Goal: Task Accomplishment & Management: Complete application form

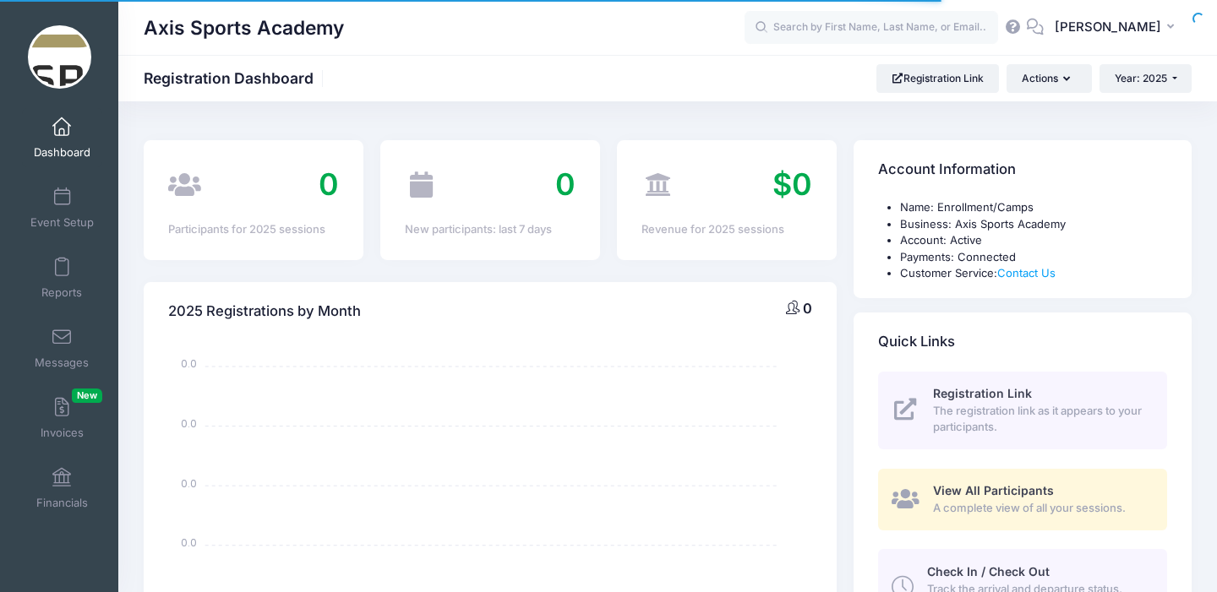
select select
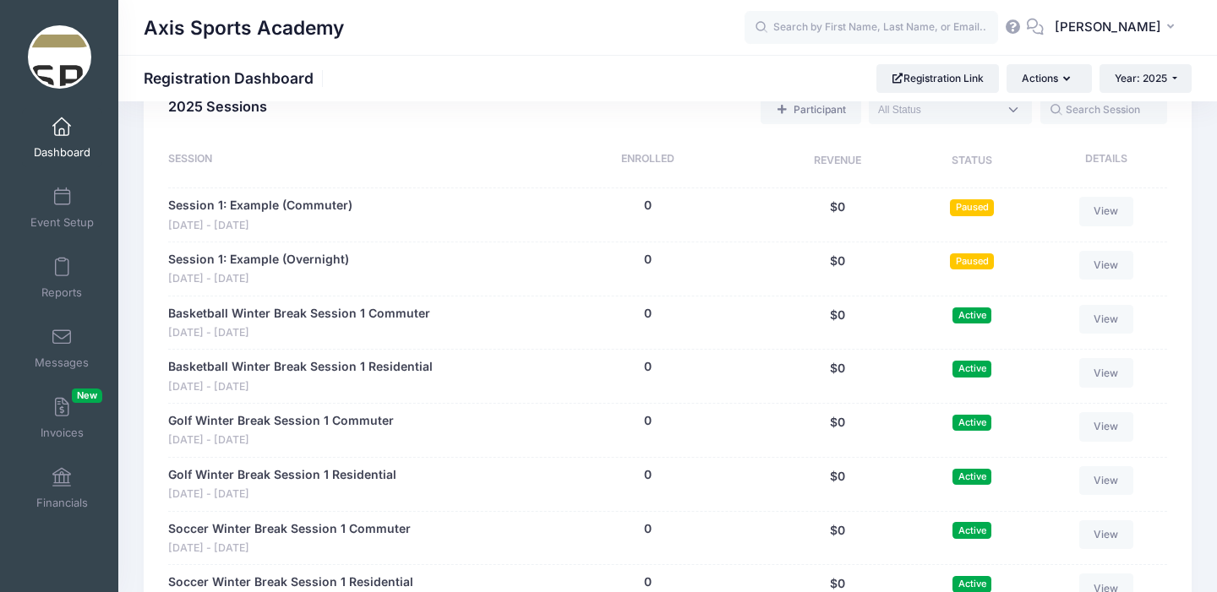
scroll to position [798, 0]
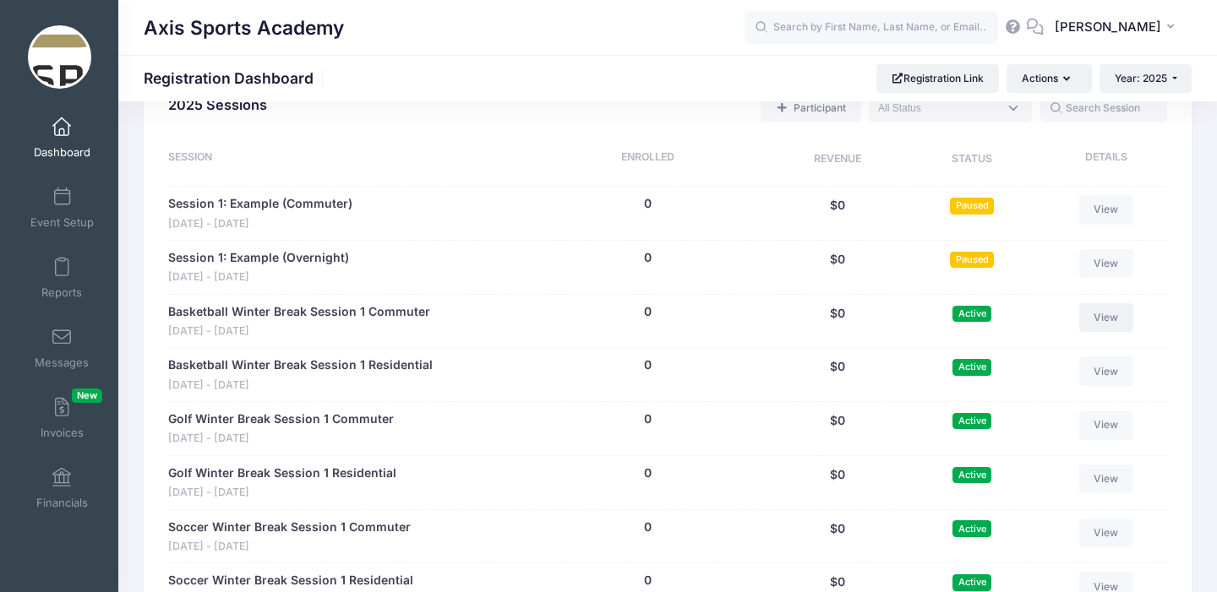
click at [1110, 319] on link "View" at bounding box center [1106, 317] width 54 height 29
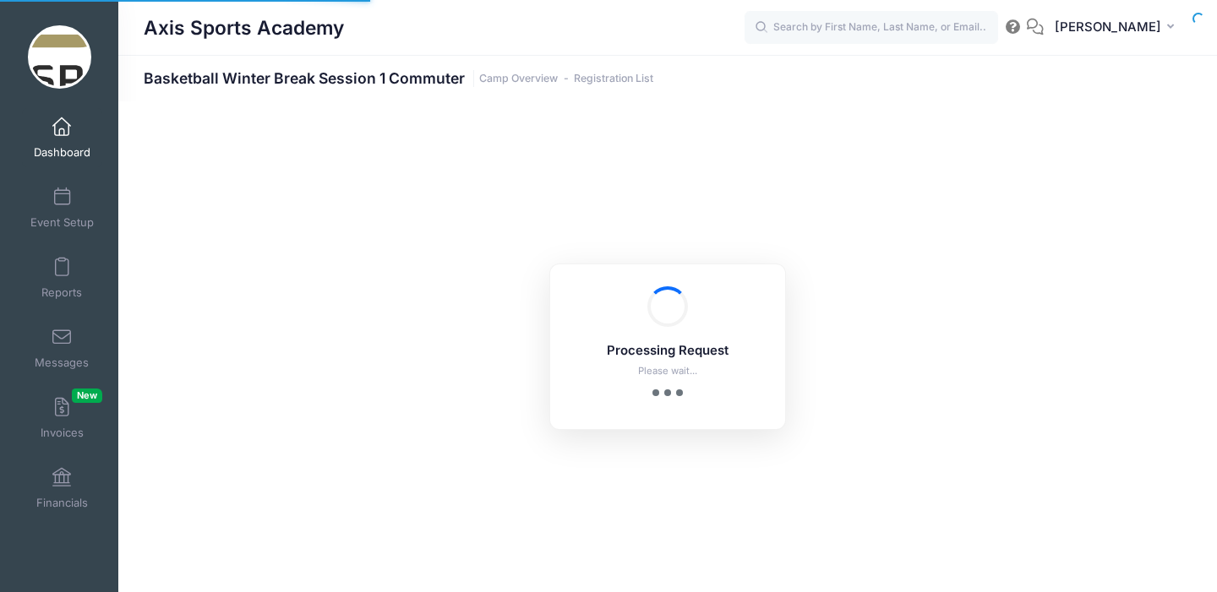
select select "10"
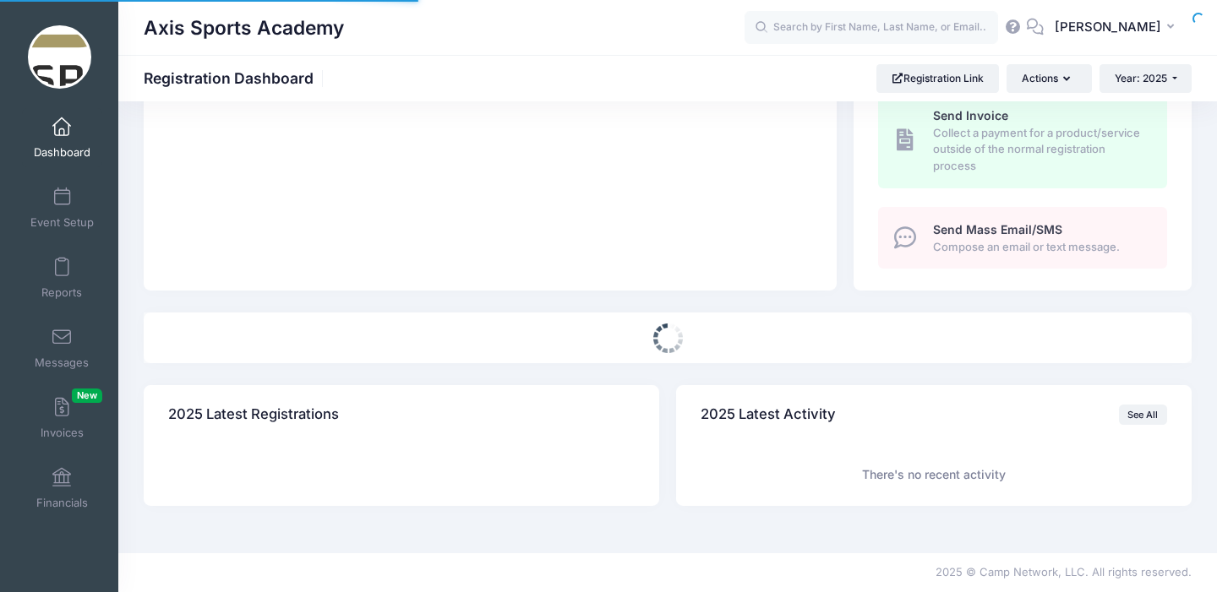
select select
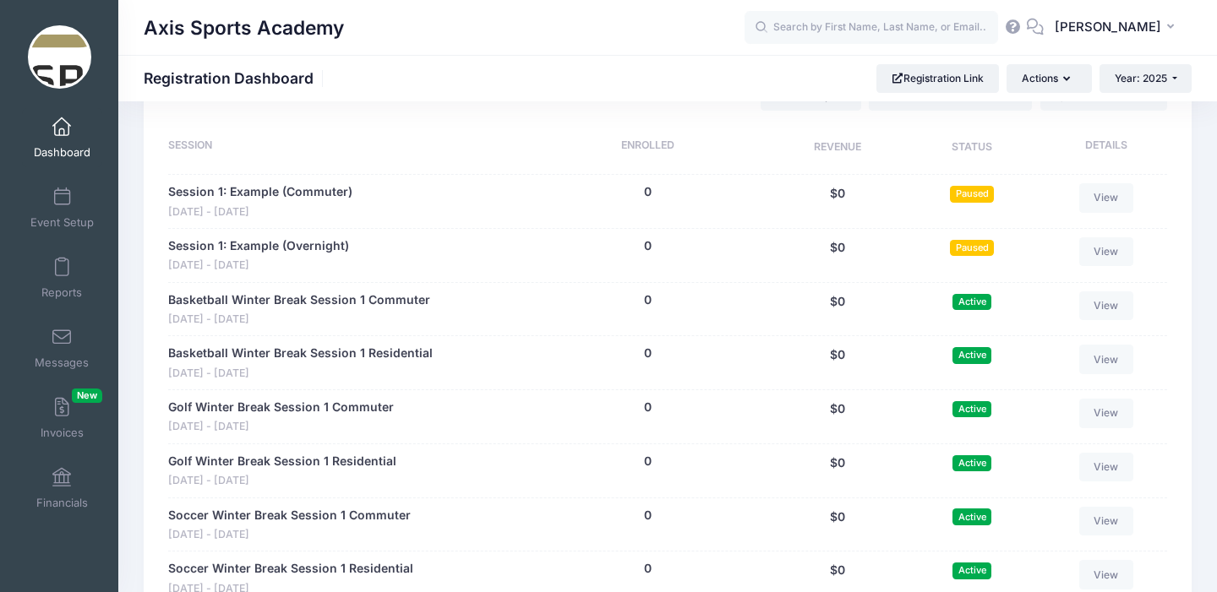
scroll to position [810, 0]
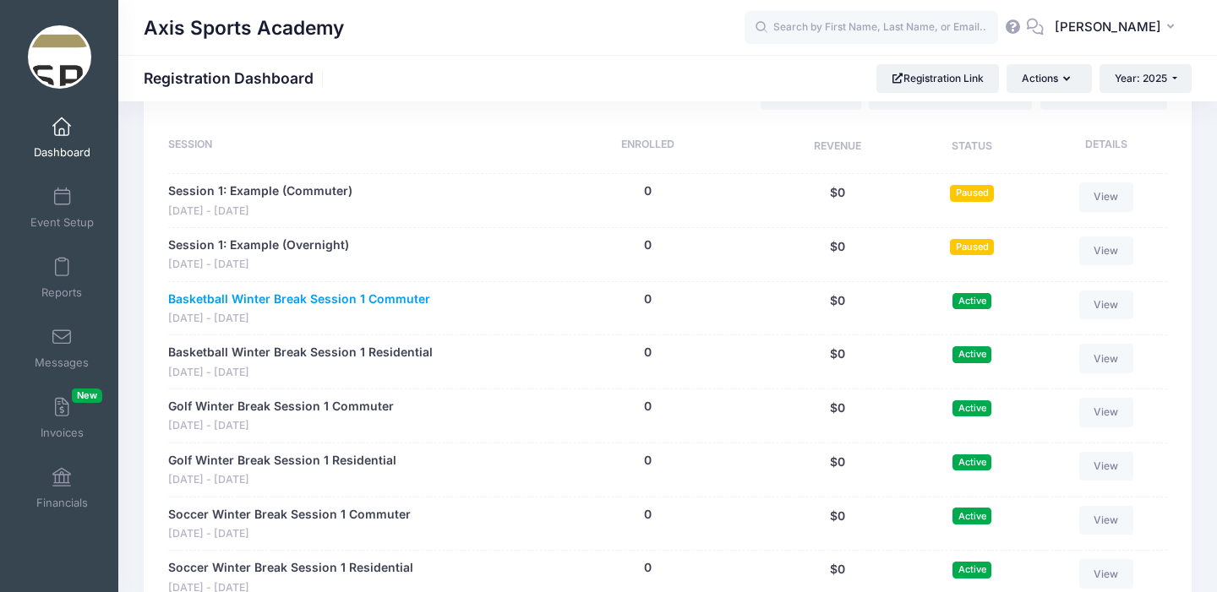
click at [300, 297] on link "Basketball Winter Break Session 1 Commuter" at bounding box center [299, 300] width 262 height 18
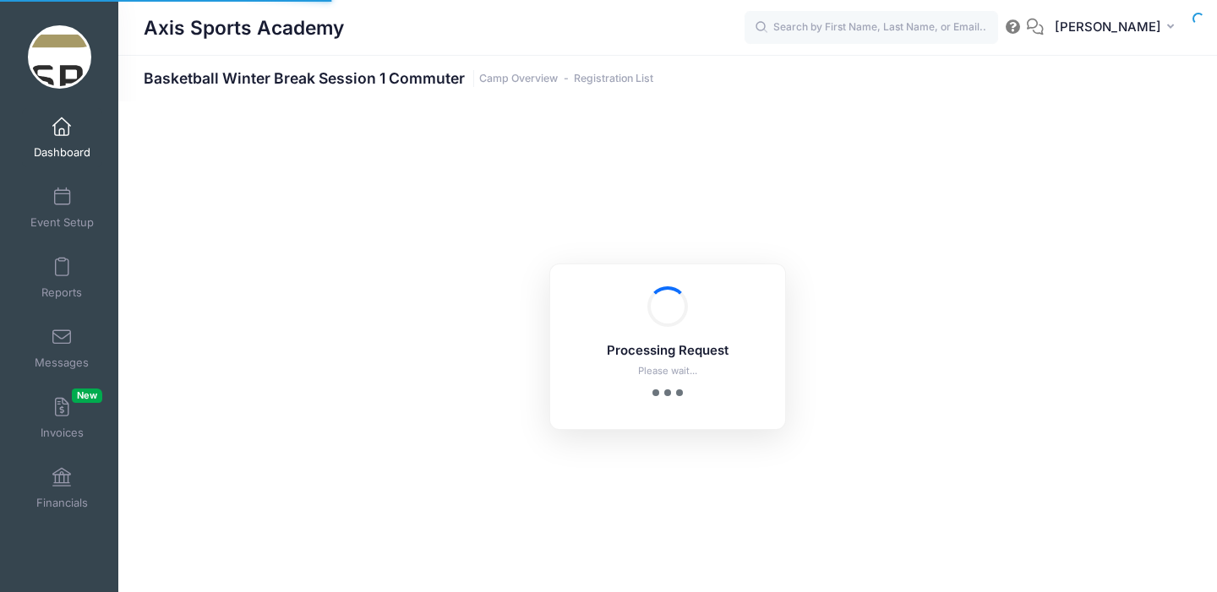
select select "10"
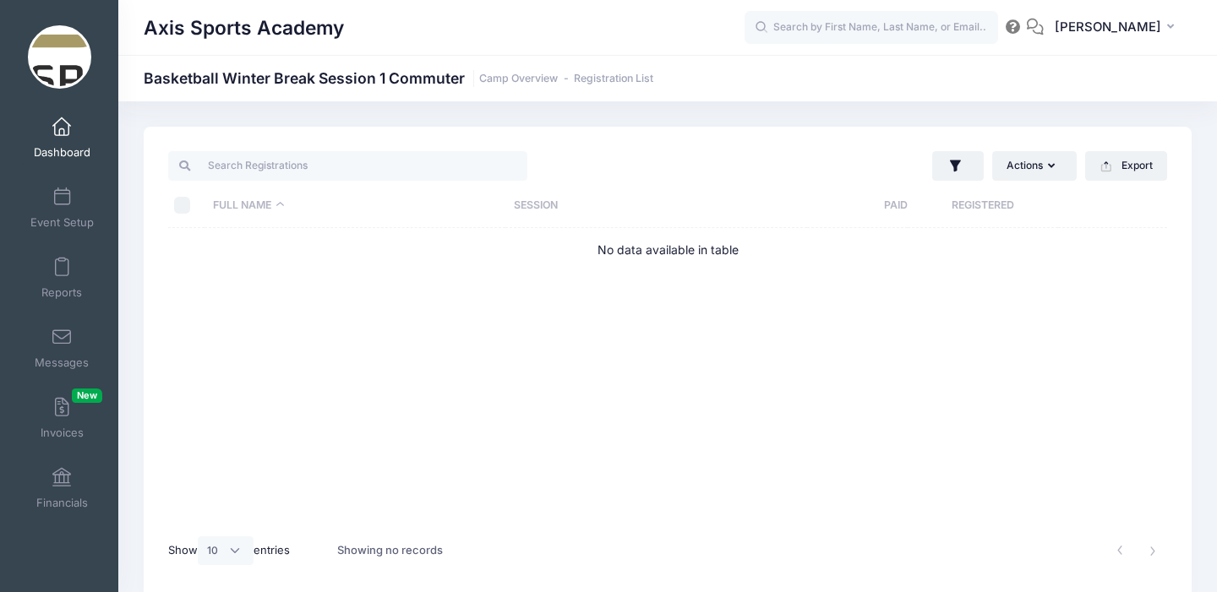
click at [72, 142] on link "Dashboard" at bounding box center [62, 137] width 80 height 59
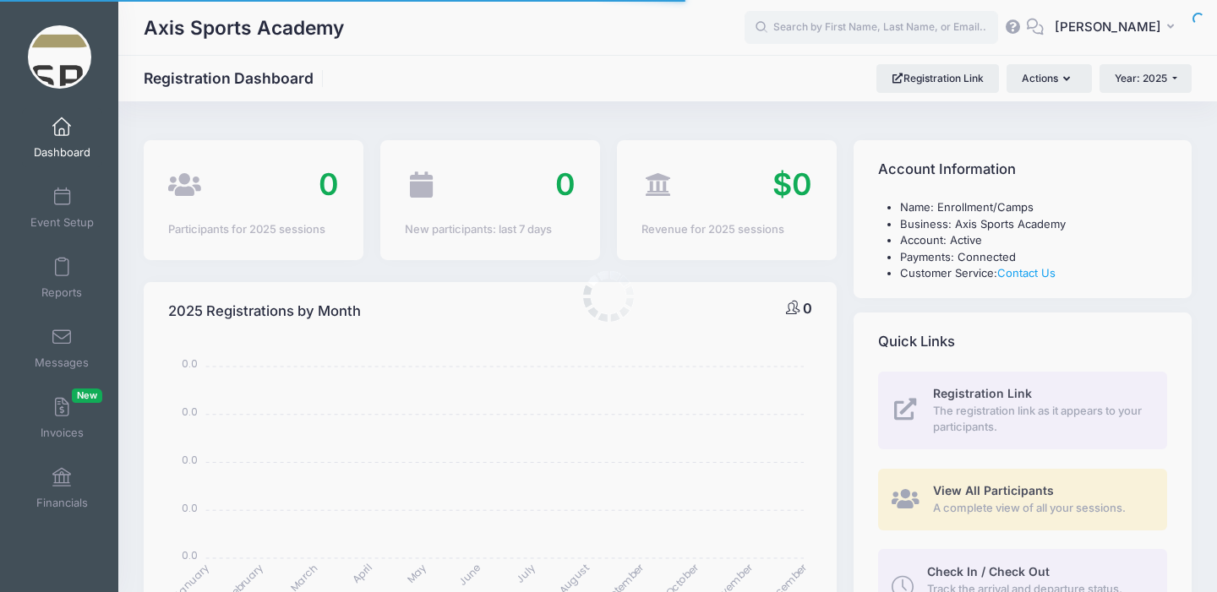
select select
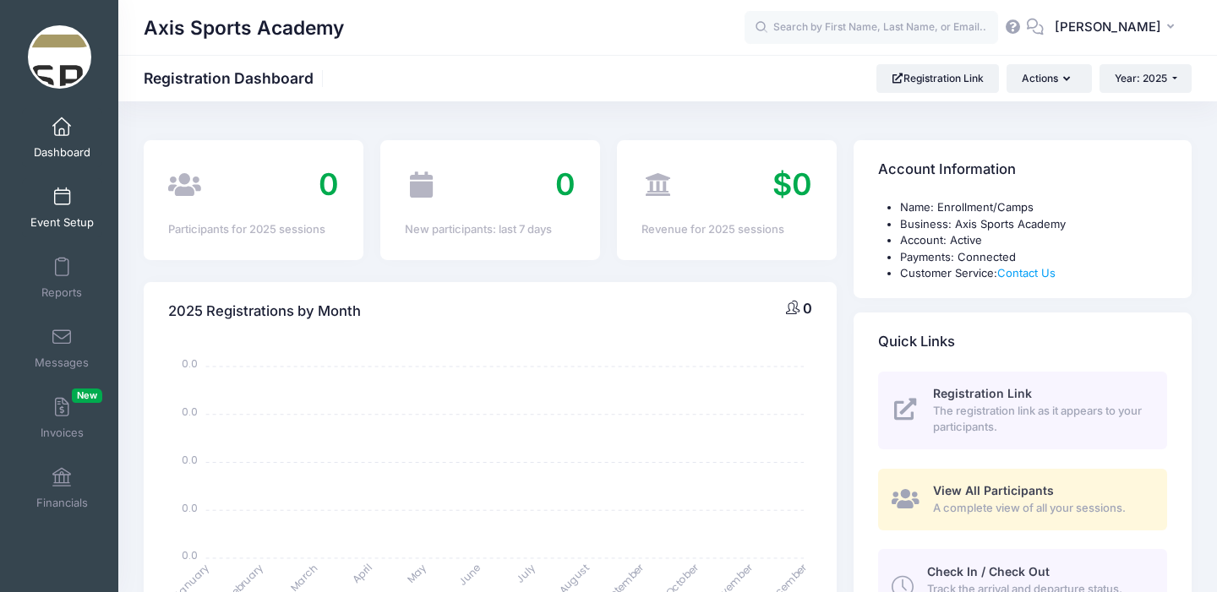
click at [65, 219] on span "Event Setup" at bounding box center [61, 222] width 63 height 14
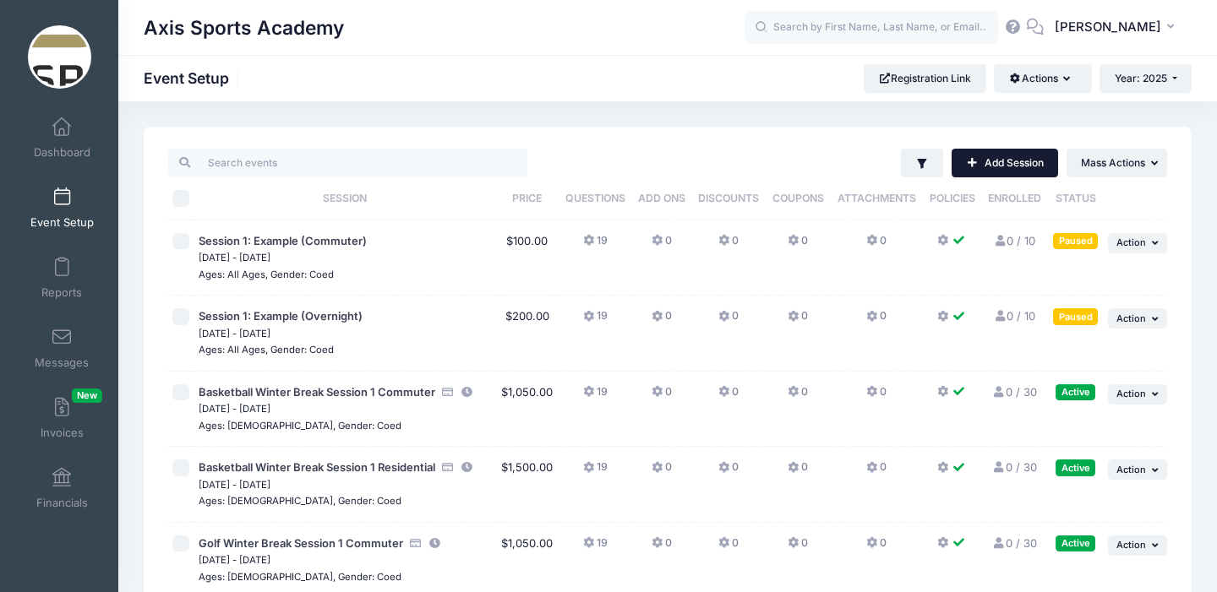
click at [1010, 159] on link "Add Session" at bounding box center [1004, 163] width 106 height 29
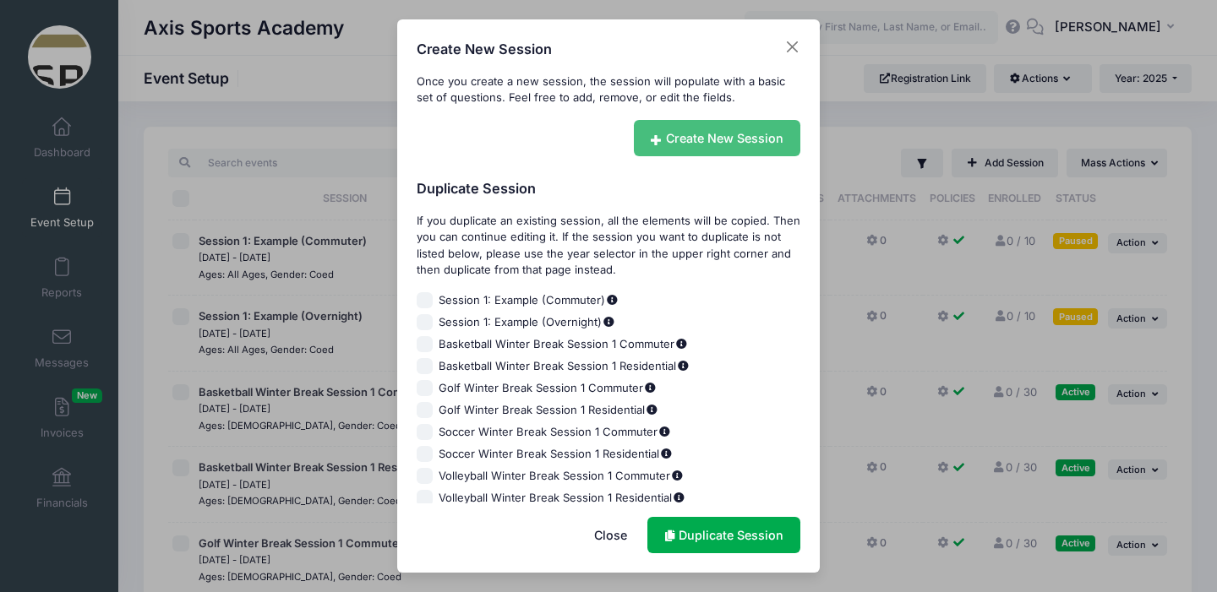
click at [720, 130] on link "Create New Session" at bounding box center [717, 138] width 167 height 36
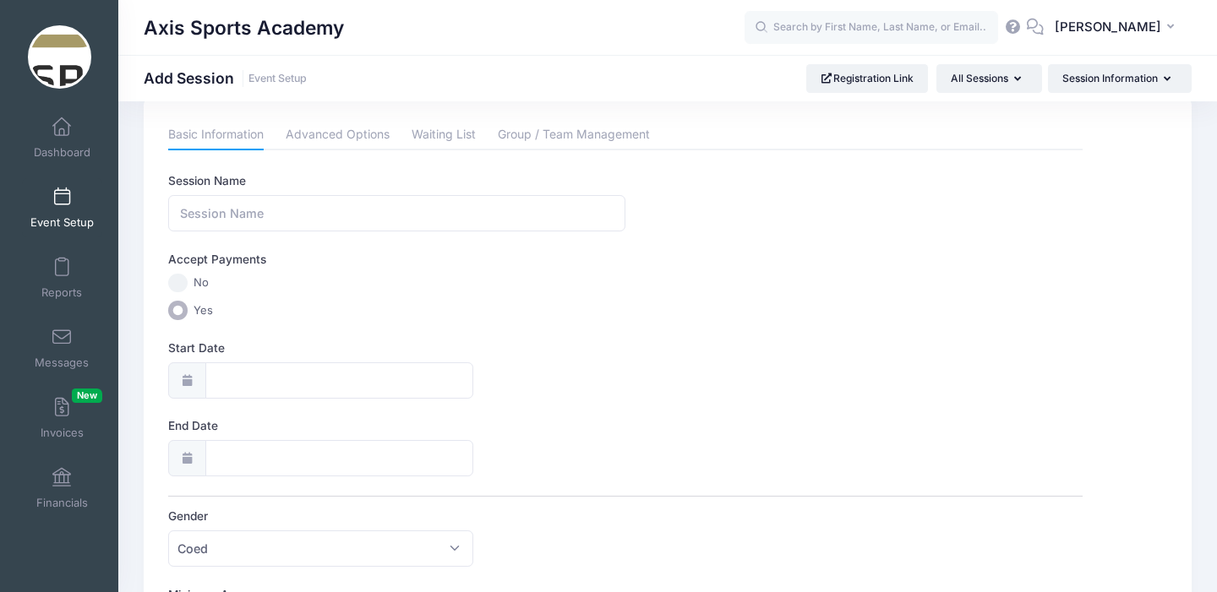
scroll to position [35, 0]
click at [221, 212] on input "Session Name" at bounding box center [396, 207] width 457 height 36
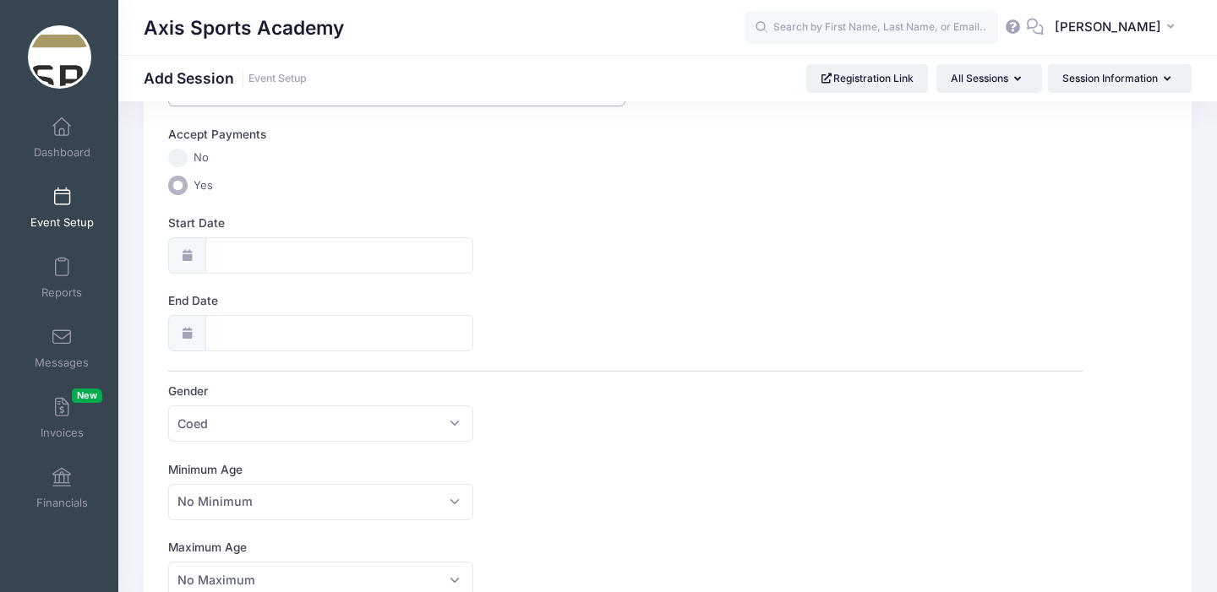
scroll to position [155, 0]
click at [256, 253] on input "Start Date" at bounding box center [339, 254] width 268 height 36
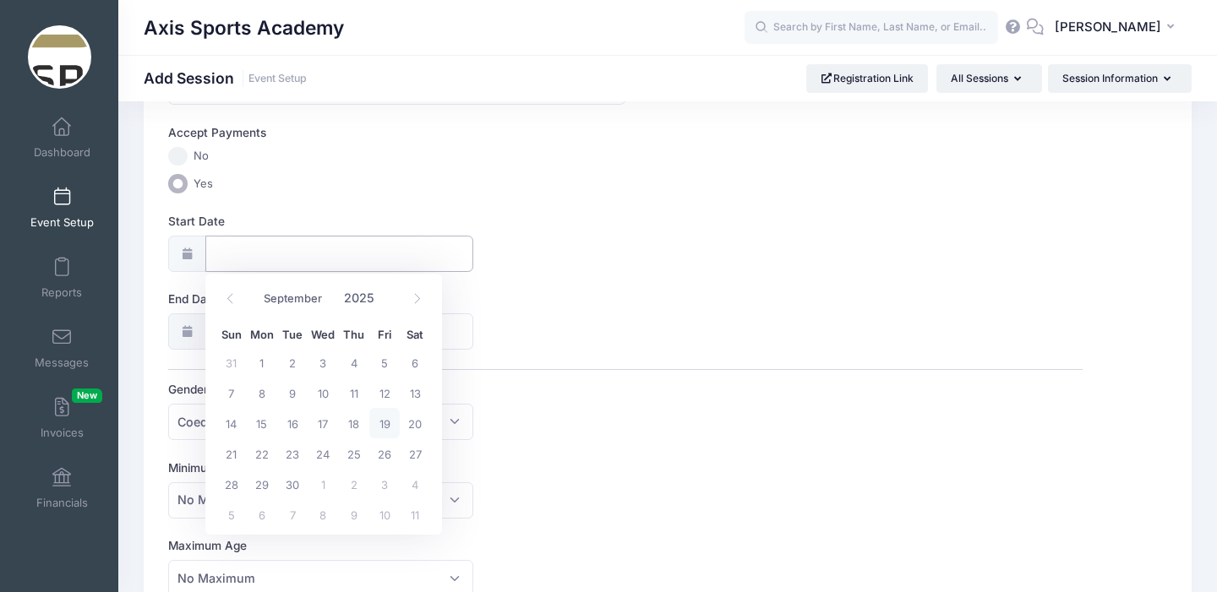
click at [256, 253] on input "Start Date" at bounding box center [339, 254] width 268 height 36
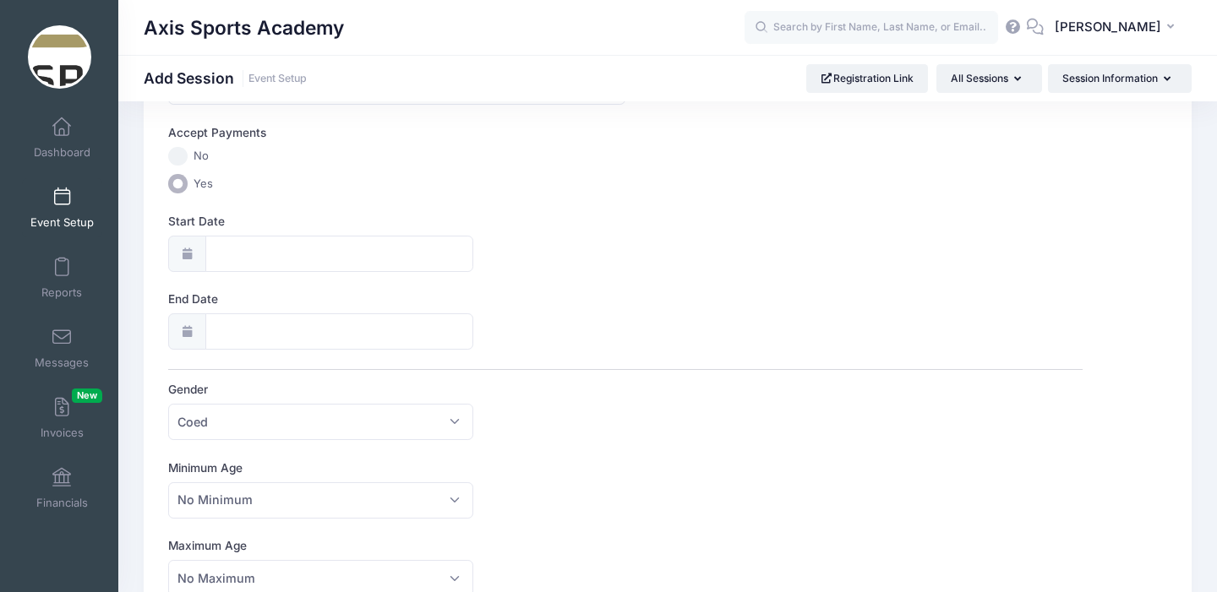
click at [521, 220] on label "Start Date" at bounding box center [396, 221] width 457 height 17
click at [473, 236] on input "Start Date" at bounding box center [339, 254] width 268 height 36
click at [496, 285] on div "Session Name Level Up Academy - Basketball Accept Payments No Yes Start Date En…" at bounding box center [624, 602] width 913 height 1113
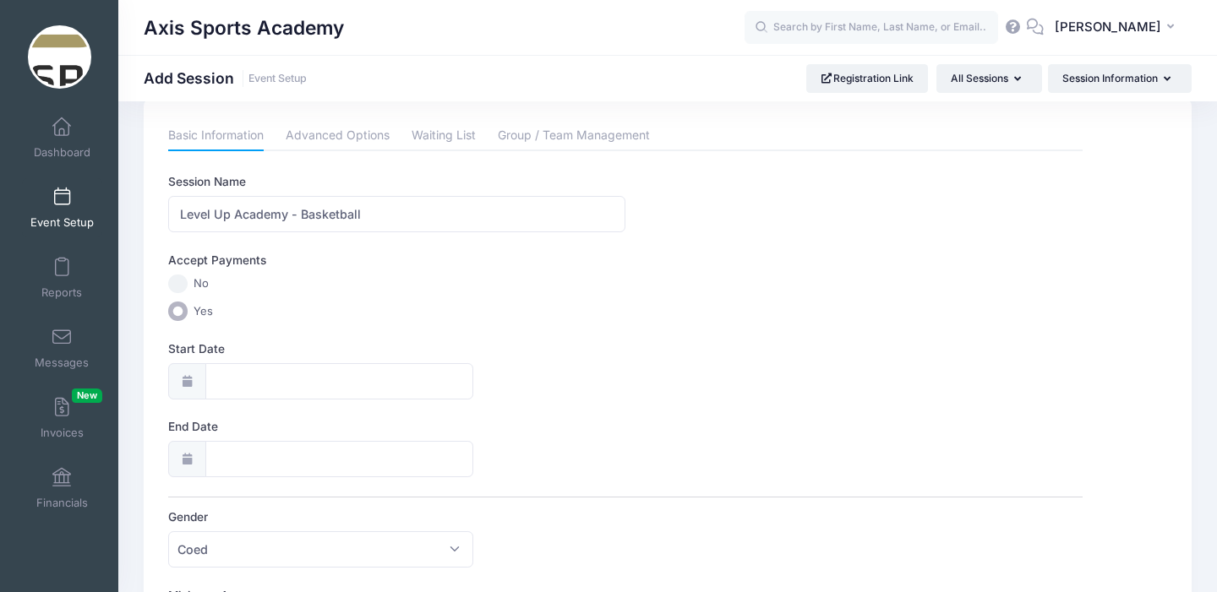
scroll to position [0, 0]
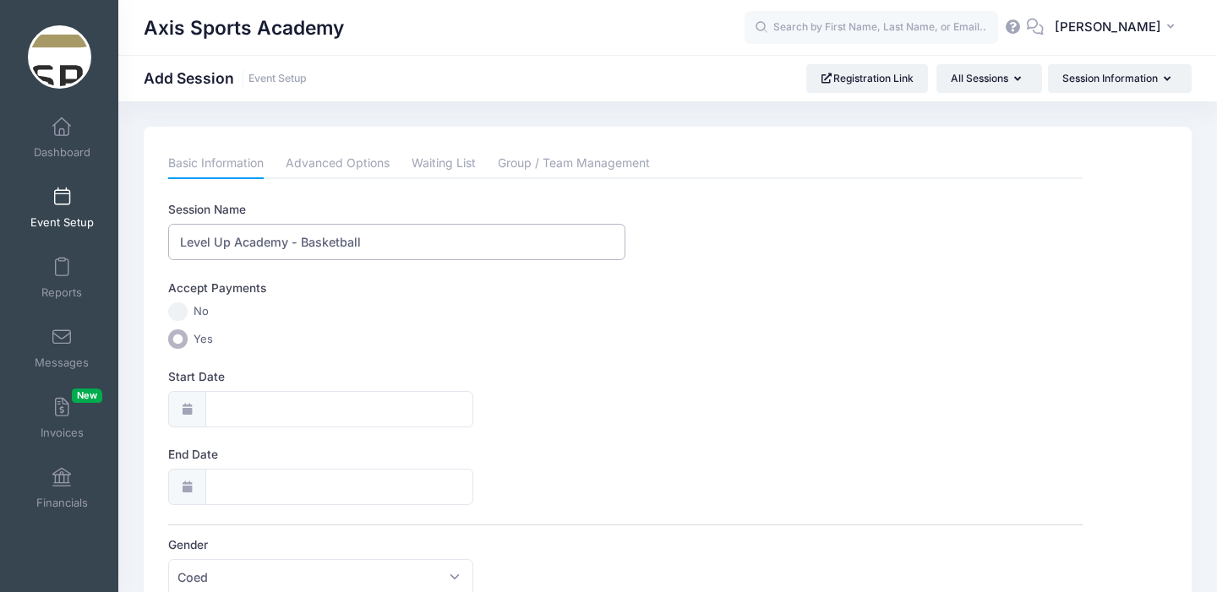
click at [379, 241] on input "Level Up Academy - Basketball" at bounding box center [396, 242] width 457 height 36
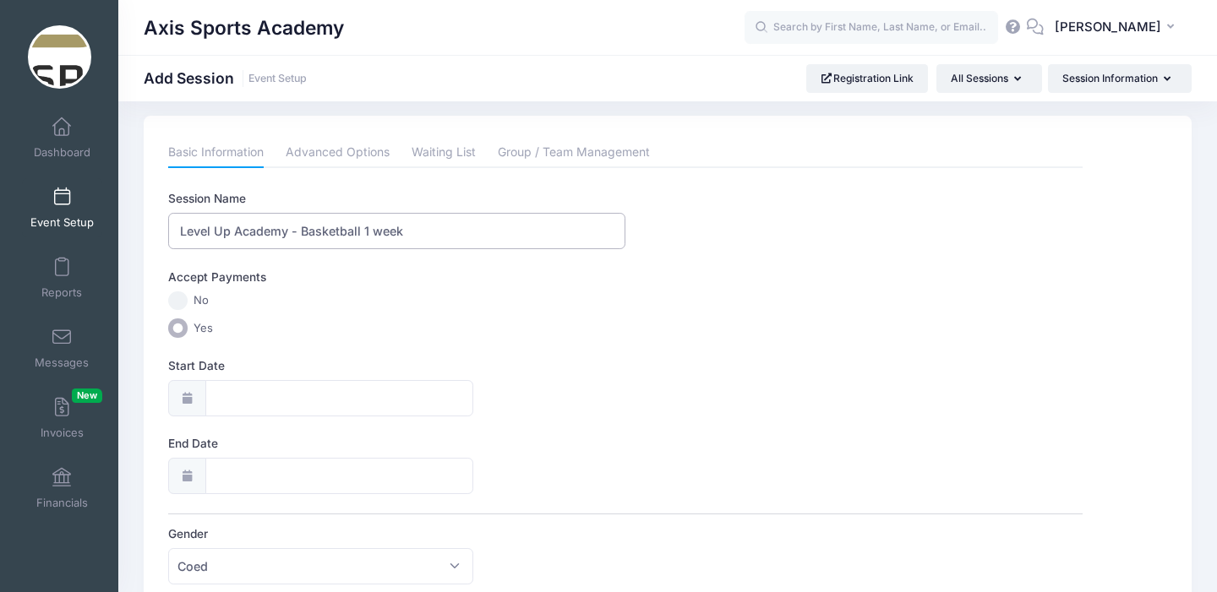
scroll to position [14, 0]
type input "Level Up Academy - Basketball 1 week"
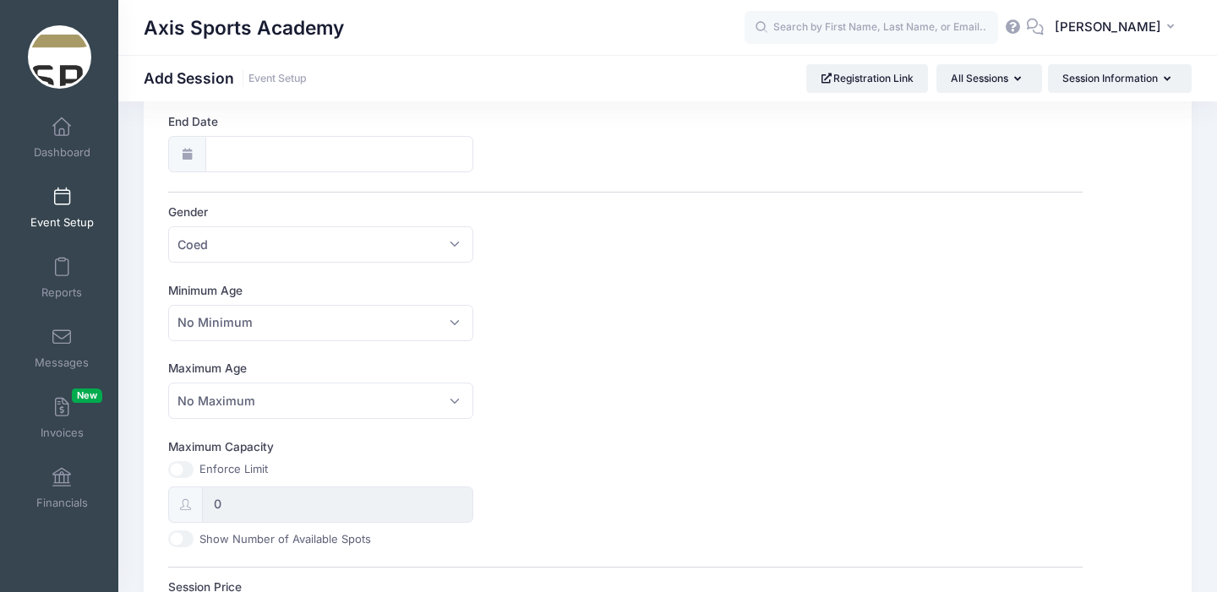
scroll to position [338, 0]
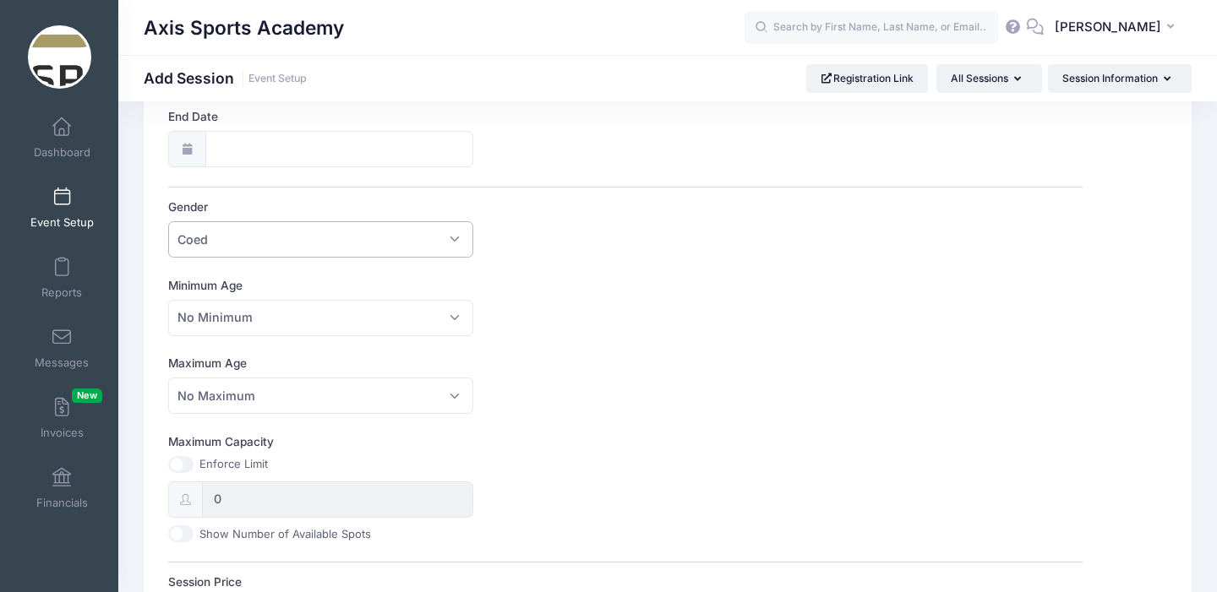
click at [348, 248] on span "Coed" at bounding box center [320, 239] width 304 height 36
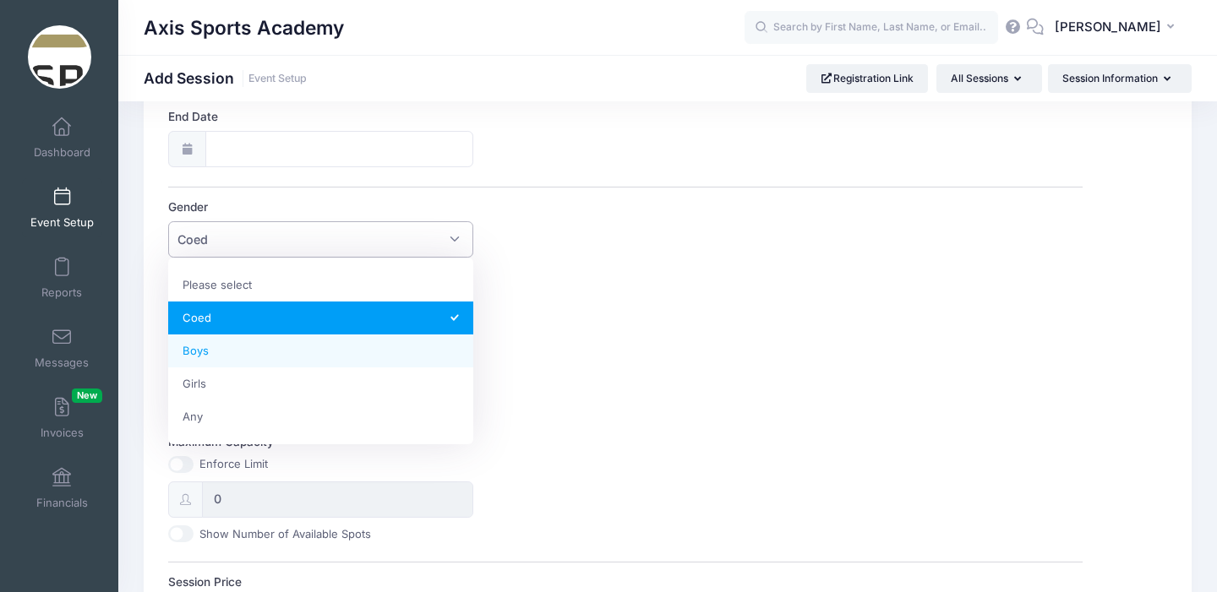
select select "Boys"
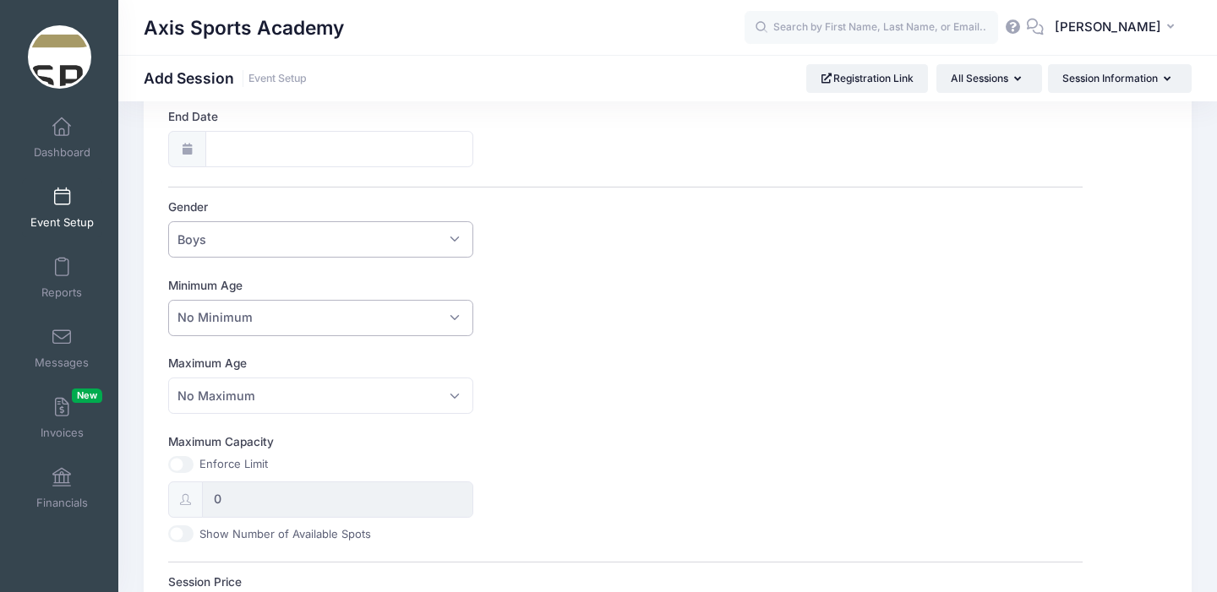
click at [309, 317] on span "No Minimum" at bounding box center [320, 318] width 304 height 36
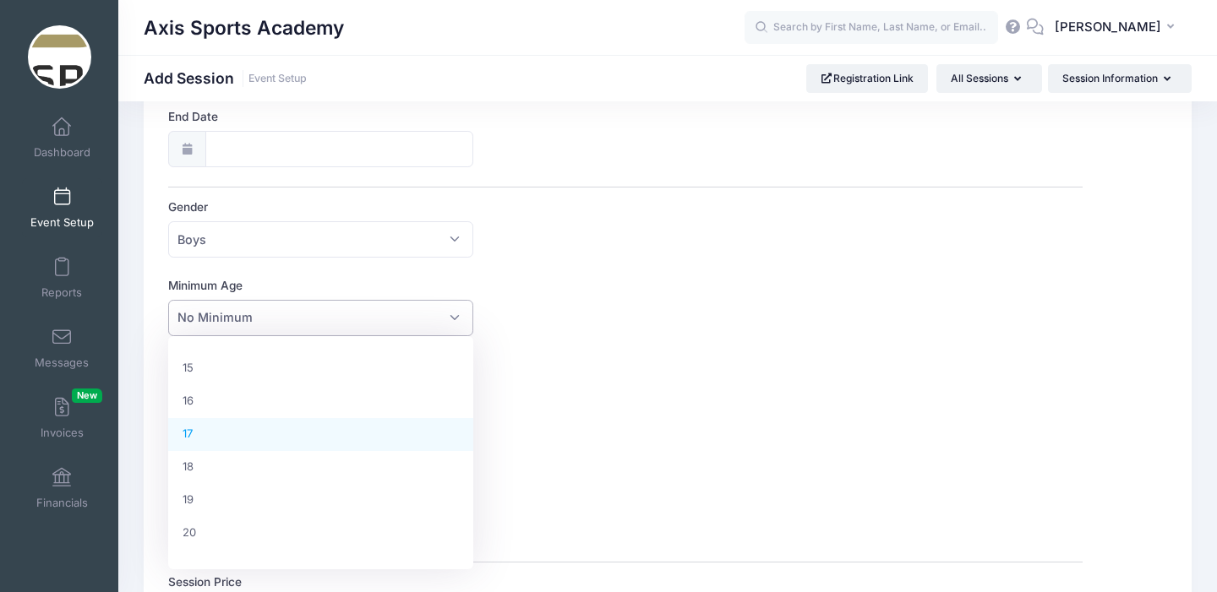
scroll to position [499, 0]
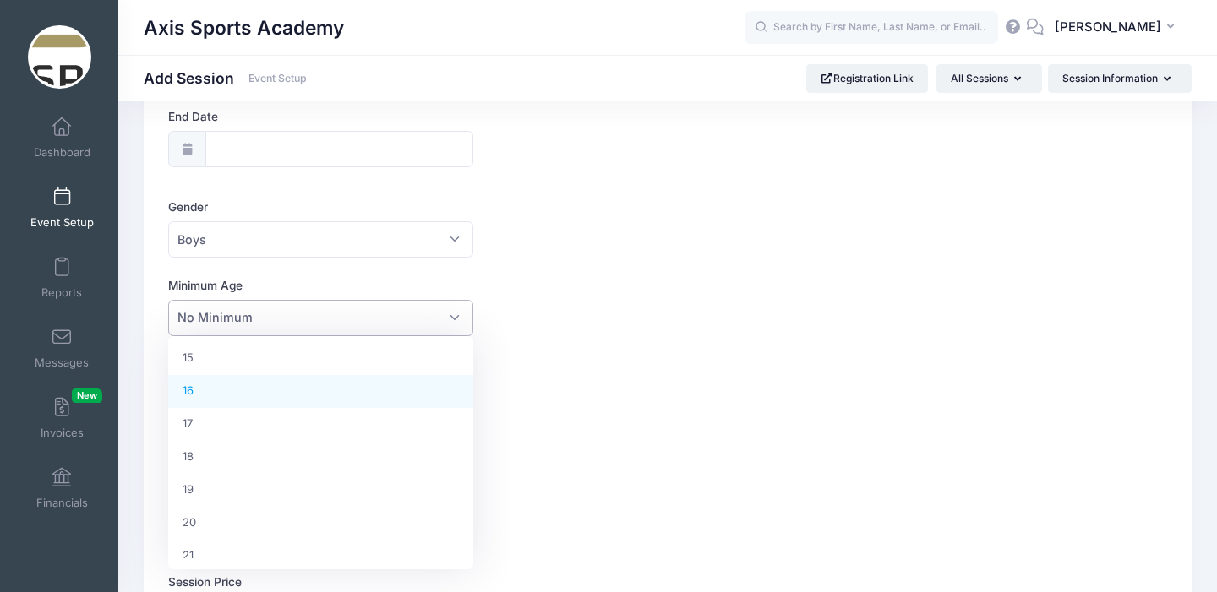
select select "16"
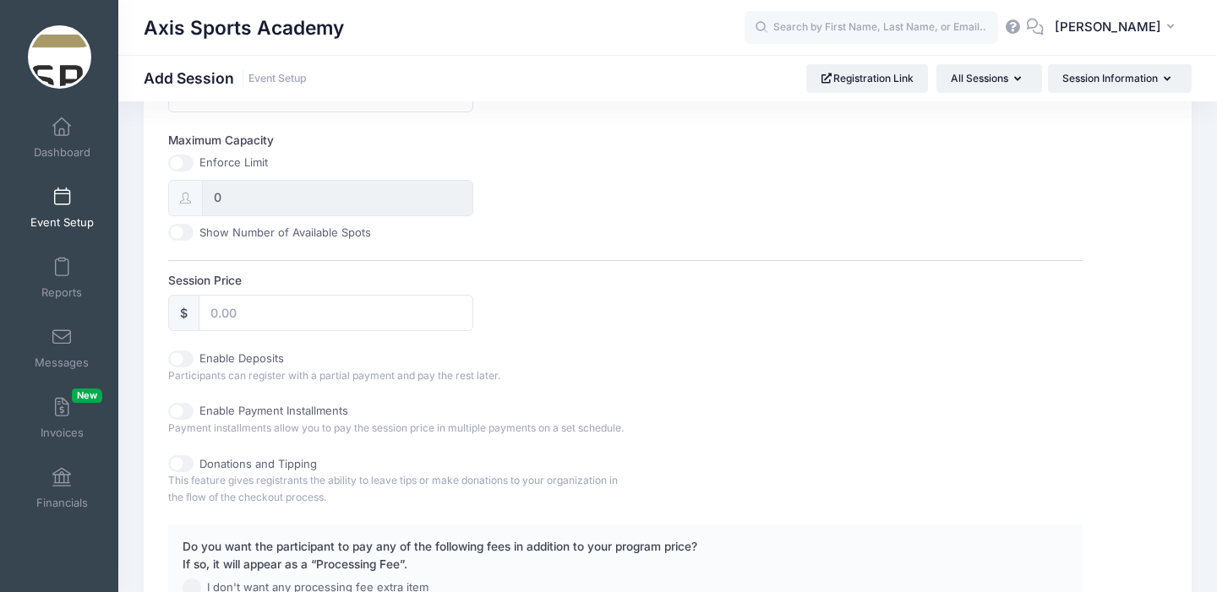
scroll to position [643, 0]
click at [250, 314] on input "Session Price" at bounding box center [336, 309] width 274 height 36
type input "2500"
click at [632, 333] on div "Session Name Level Up Academy - Basketball 1 week Accept Payments No Yes Start …" at bounding box center [624, 114] width 913 height 1113
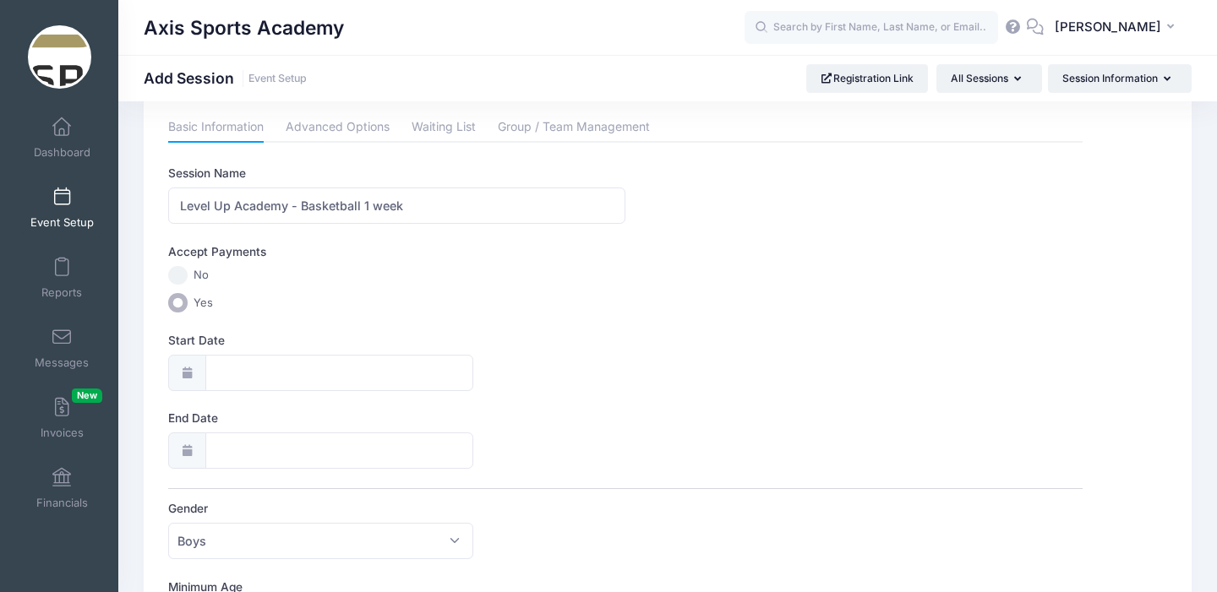
scroll to position [0, 0]
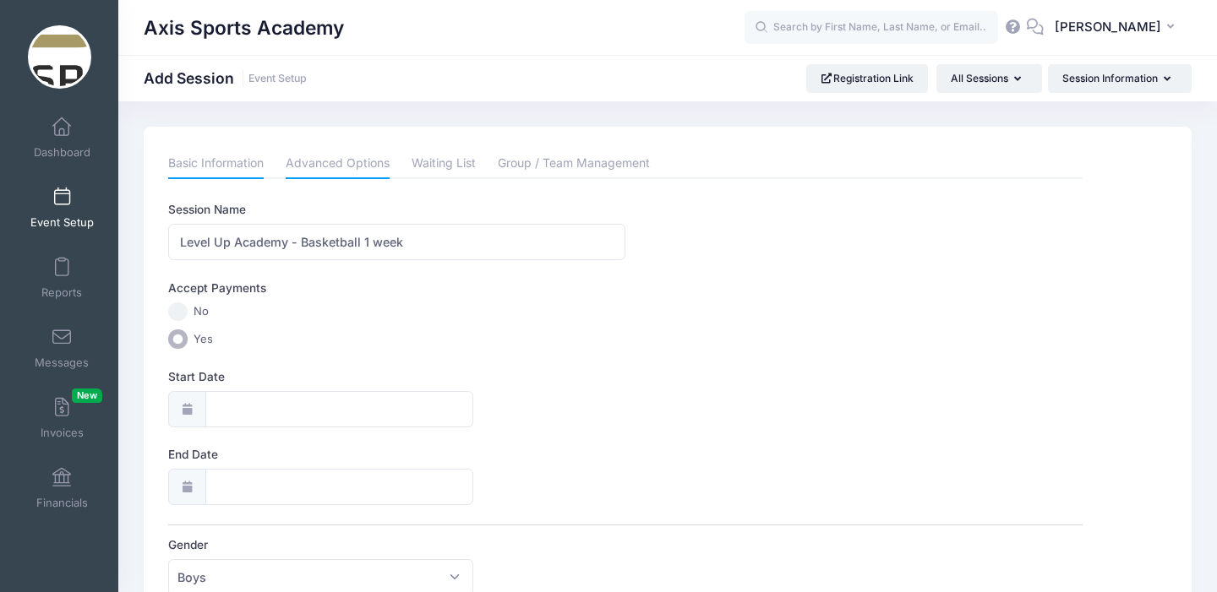
click at [335, 162] on link "Advanced Options" at bounding box center [338, 164] width 104 height 30
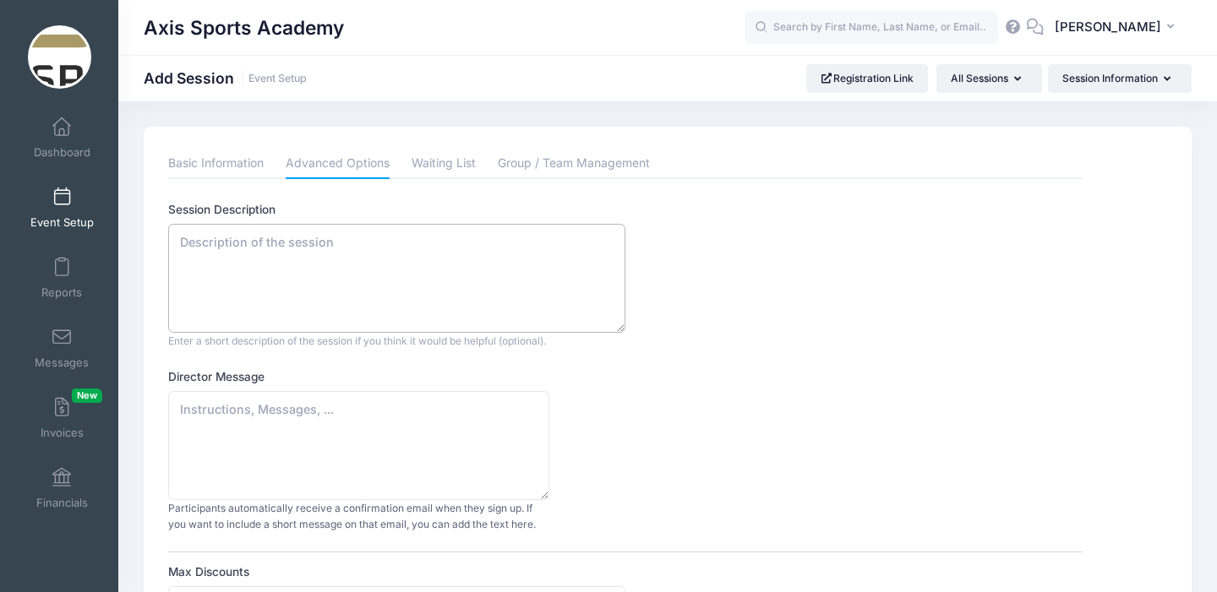
click at [231, 249] on textarea "Session Description" at bounding box center [396, 278] width 457 height 109
paste textarea "[EMAIL_ADDRESS][DOMAIN_NAME]"
type textarea "a"
click at [213, 258] on textarea "Session Description" at bounding box center [396, 278] width 457 height 109
paste textarea "Level-Up Academy [DATE]-[DATE] 1-12 Week Programs Claim Your Space! Register No…"
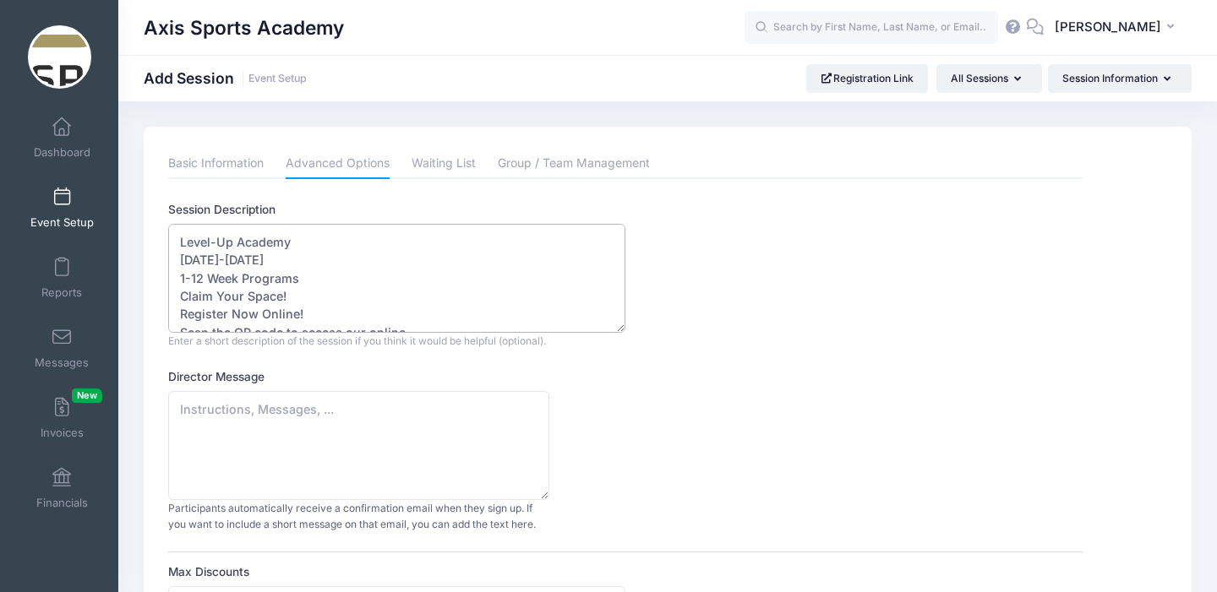
drag, startPoint x: 259, startPoint y: 265, endPoint x: 204, endPoint y: 217, distance: 72.4
click at [204, 217] on div "Session Description Level-Up Academy [DATE]-[DATE] 1-12 Week Programs Claim You…" at bounding box center [624, 275] width 913 height 148
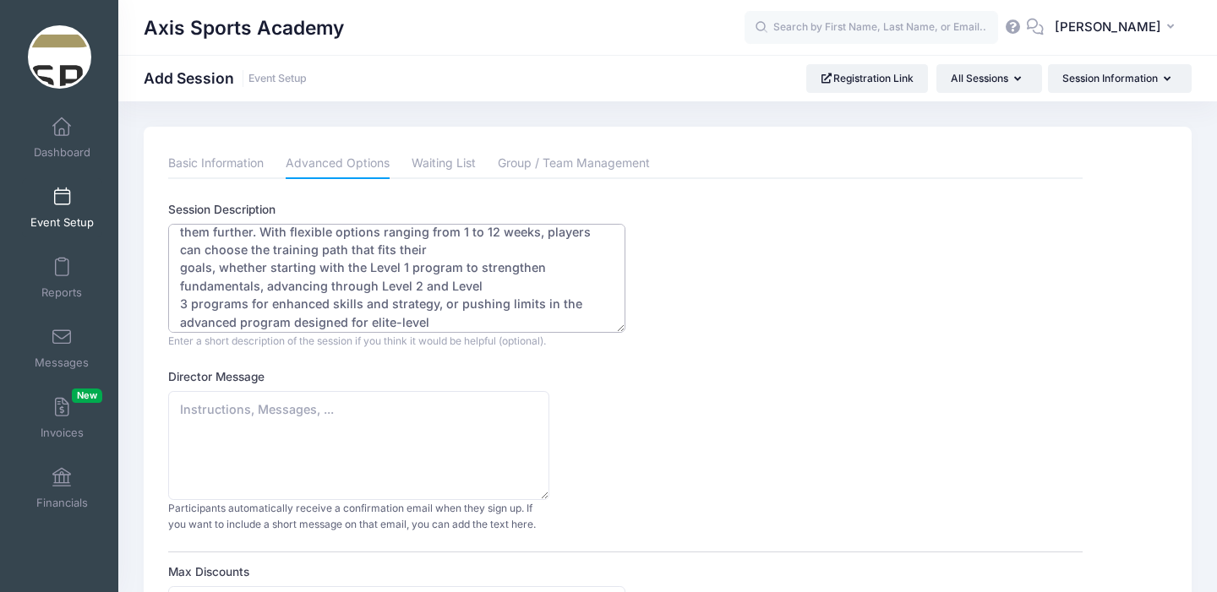
scroll to position [60, 0]
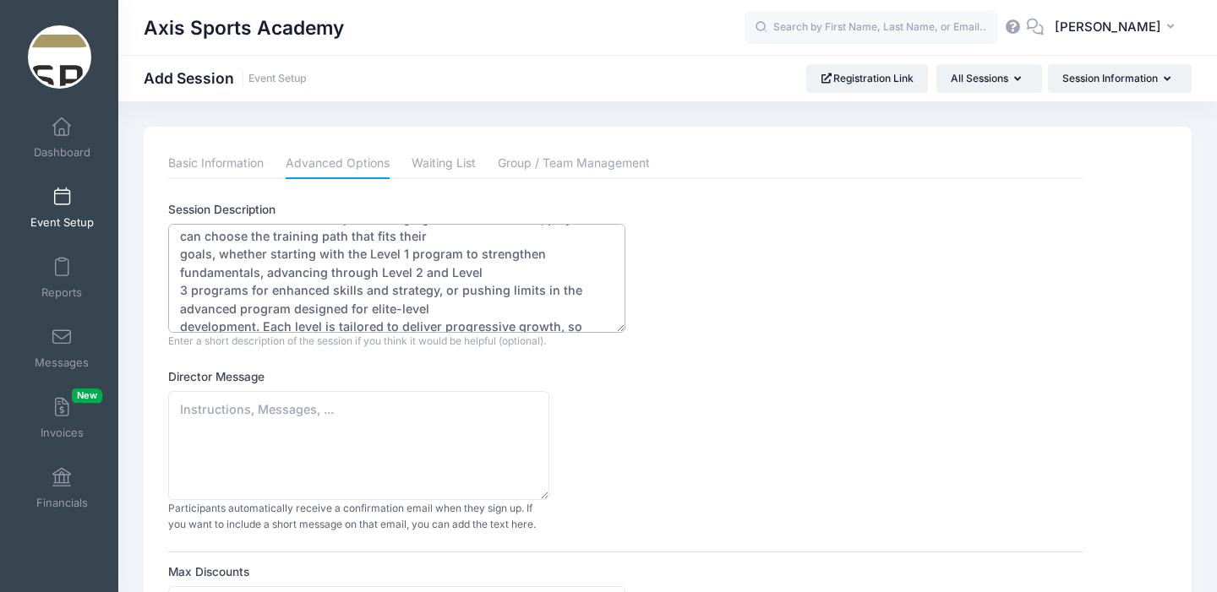
type textarea "At [GEOGRAPHIC_DATA], our Level-Up Basketball Camp is built to meet every athle…"
click at [197, 410] on textarea "Director Message" at bounding box center [358, 445] width 381 height 109
paste textarea "“Our goal is to develop complete athletes, players who understand the game, per…"
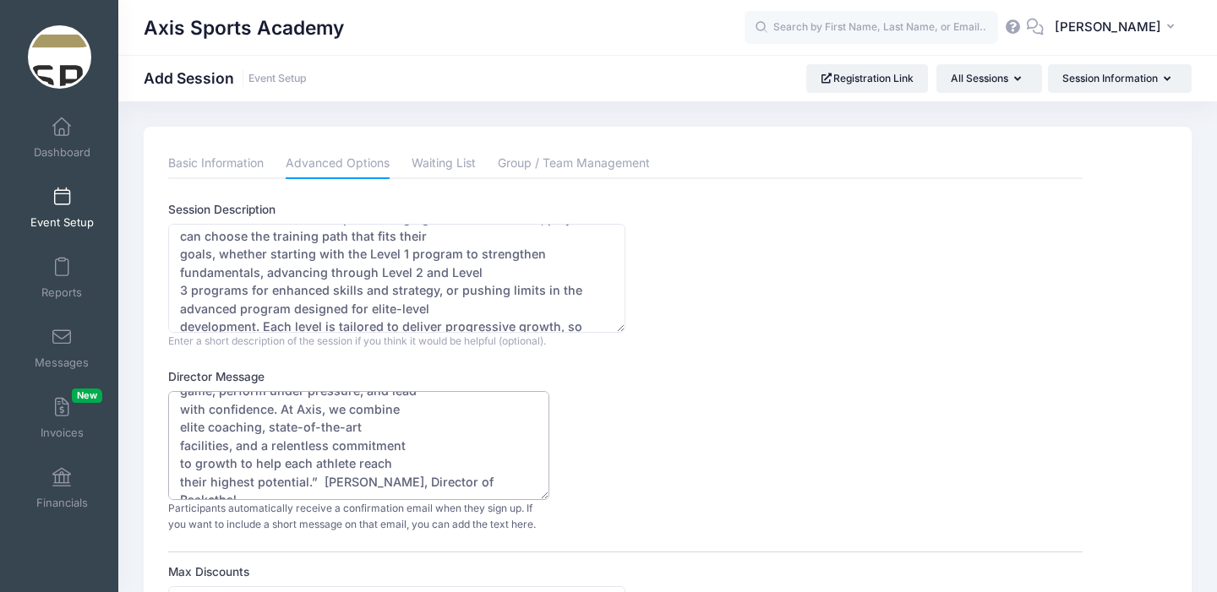
scroll to position [63, 0]
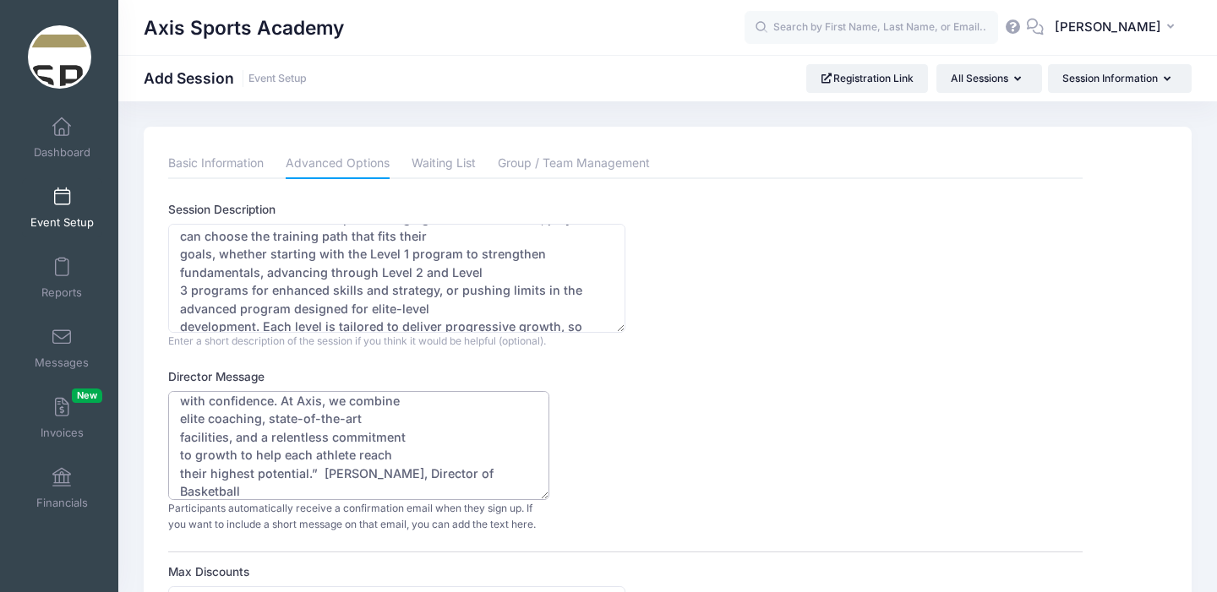
type textarea "“Our goal is to develop complete athletes, players who understand the game, per…"
